Goal: Check status: Check status

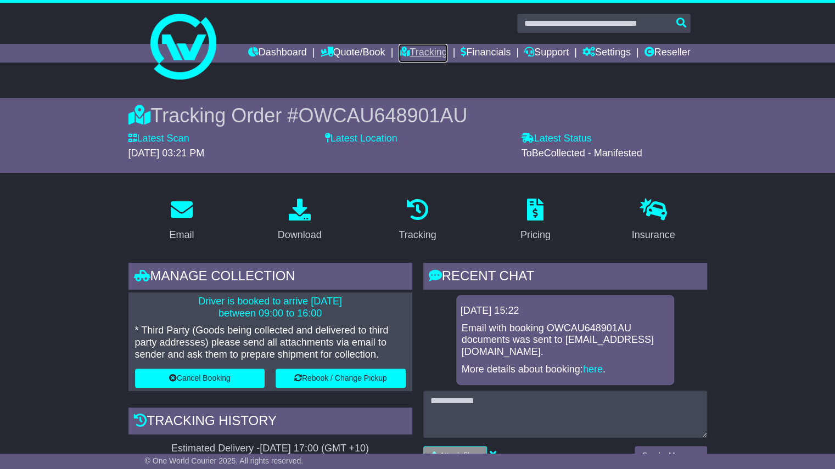
drag, startPoint x: 0, startPoint y: 0, endPoint x: 425, endPoint y: 53, distance: 428.2
click at [425, 53] on link "Tracking" at bounding box center [423, 53] width 48 height 19
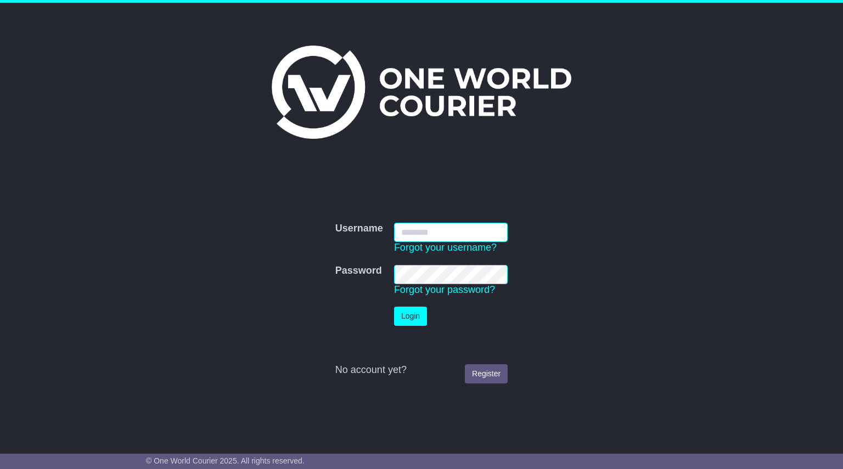
type input "**********"
click at [400, 312] on button "Login" at bounding box center [410, 316] width 33 height 19
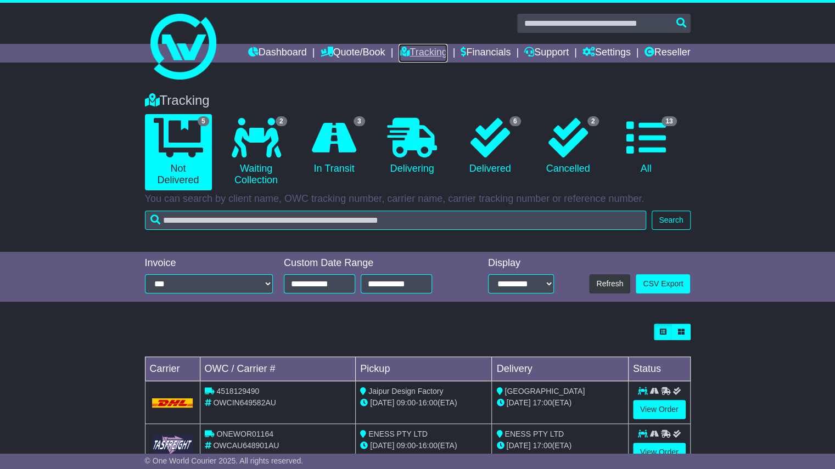
click at [431, 51] on link "Tracking" at bounding box center [423, 53] width 48 height 19
click at [24, 166] on div "Tracking 5 Not Delivered 2 Waiting Collection 3 In Transit 0 Delivering 6" at bounding box center [417, 167] width 835 height 170
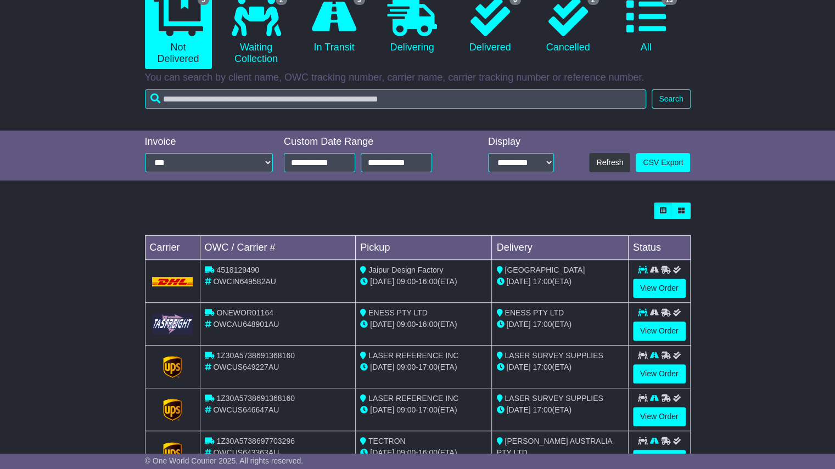
scroll to position [161, 0]
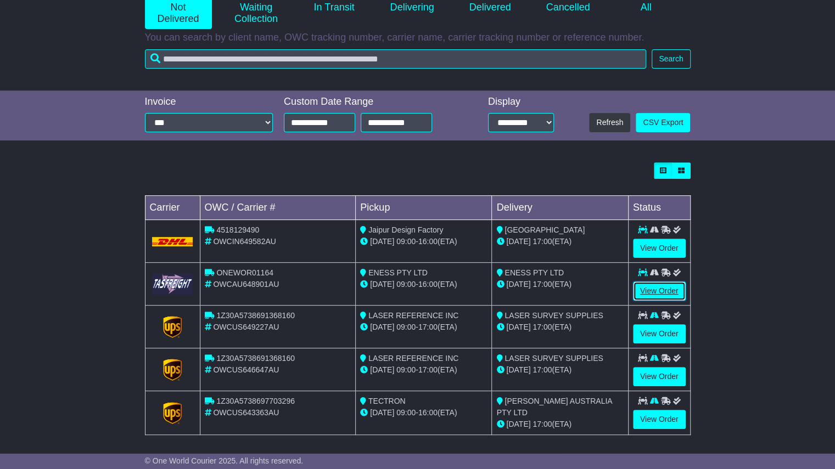
click at [654, 287] on link "View Order" at bounding box center [659, 291] width 53 height 19
